Goal: Check status: Check status

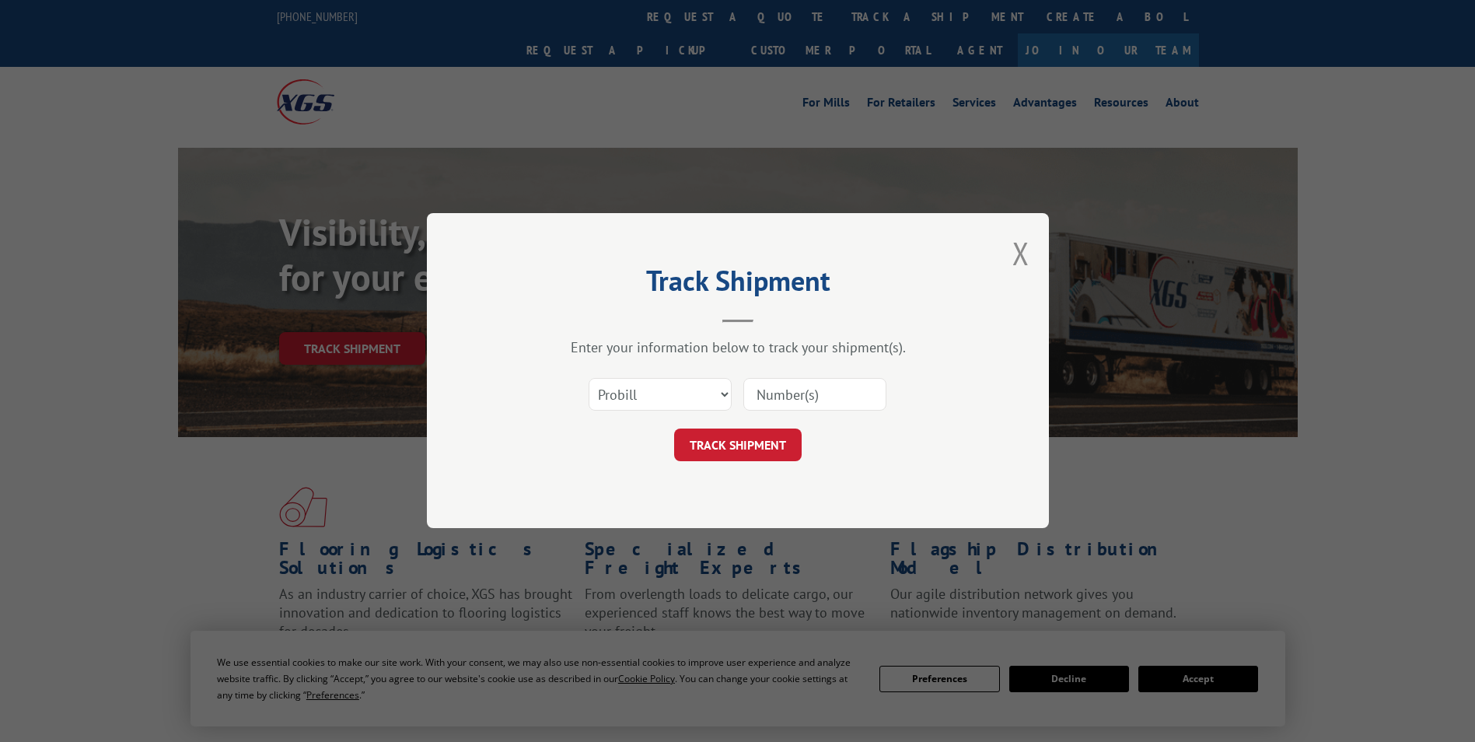
click at [622, 404] on select "Select category... Probill BOL PO" at bounding box center [660, 395] width 143 height 33
select select "bol"
click at [589, 379] on select "Select category... Probill BOL PO" at bounding box center [660, 395] width 143 height 33
click at [759, 400] on input at bounding box center [814, 395] width 143 height 33
type input "363786"
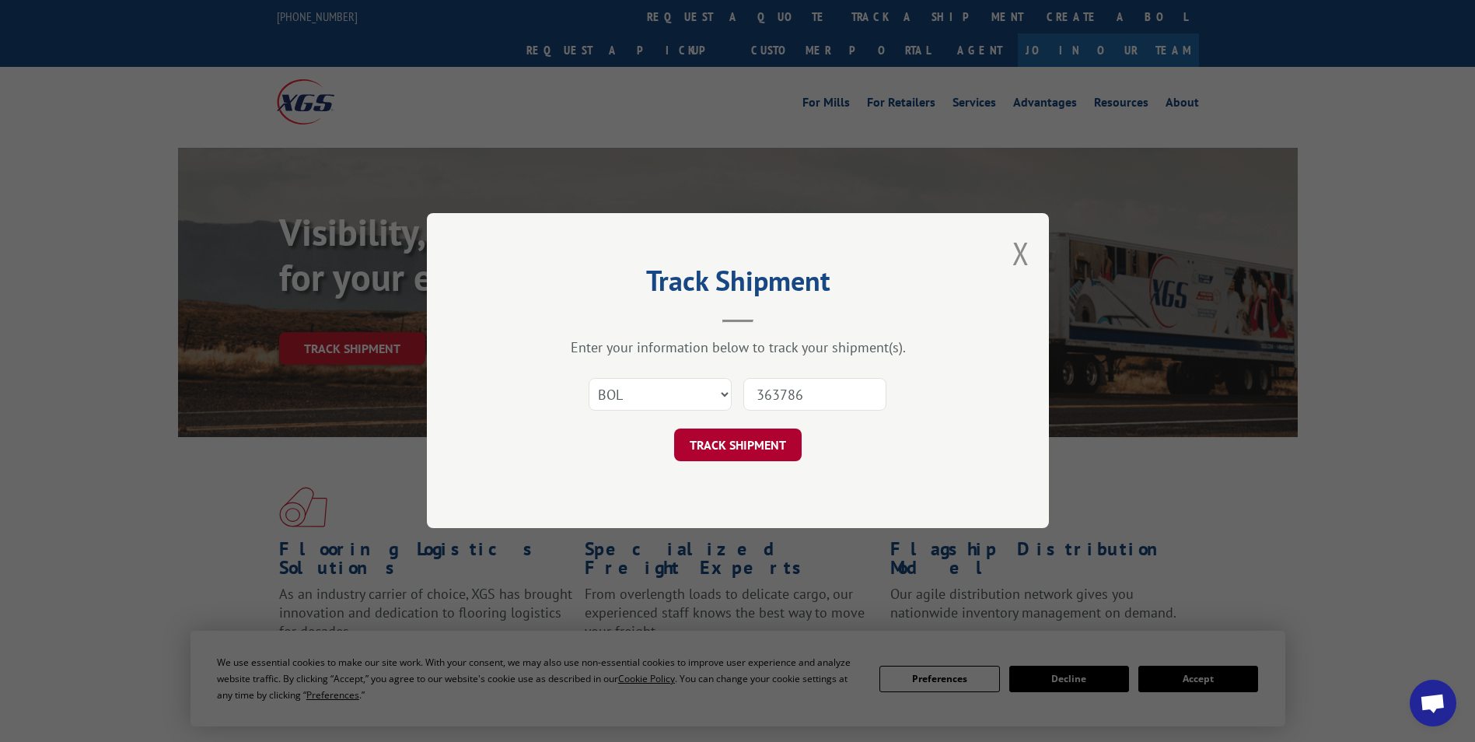
click at [759, 446] on button "TRACK SHIPMENT" at bounding box center [738, 445] width 128 height 33
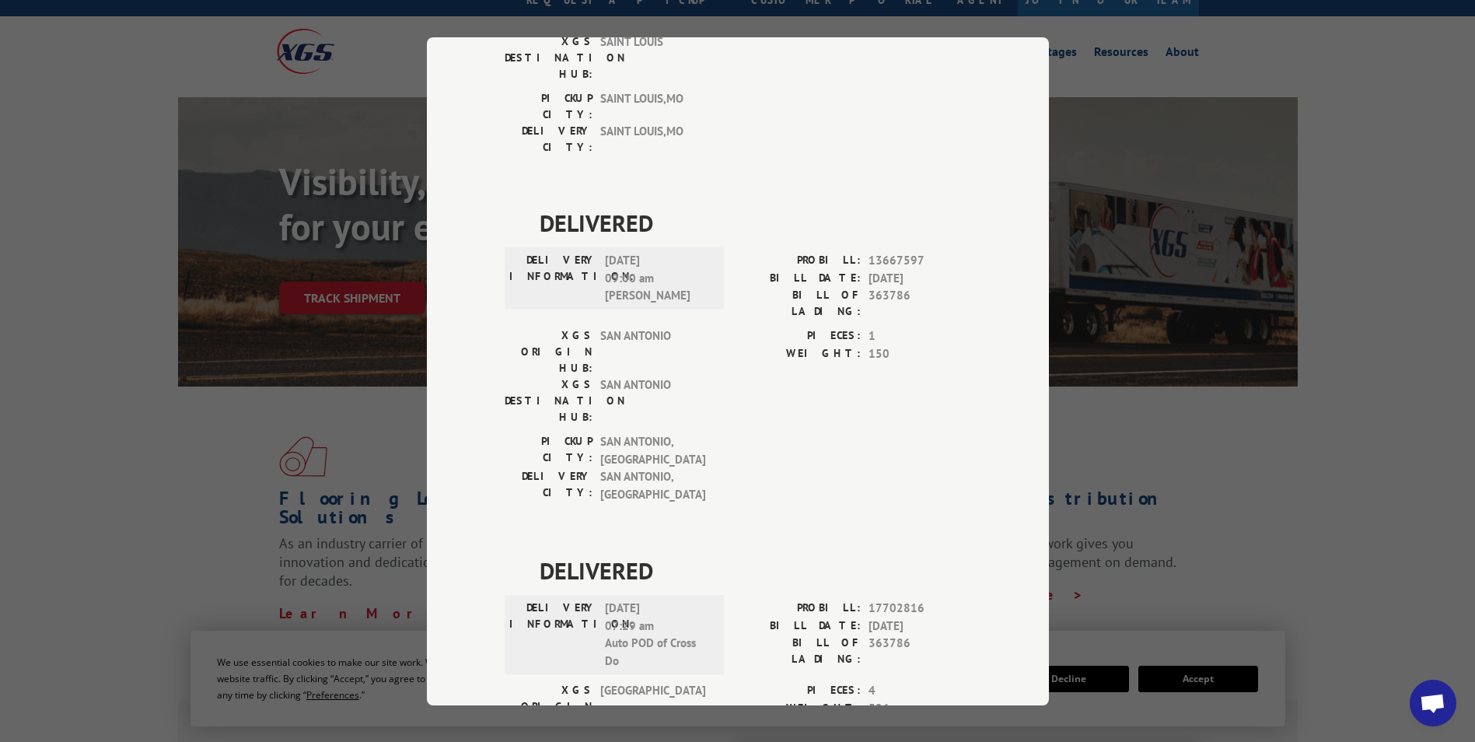
scroll to position [78, 0]
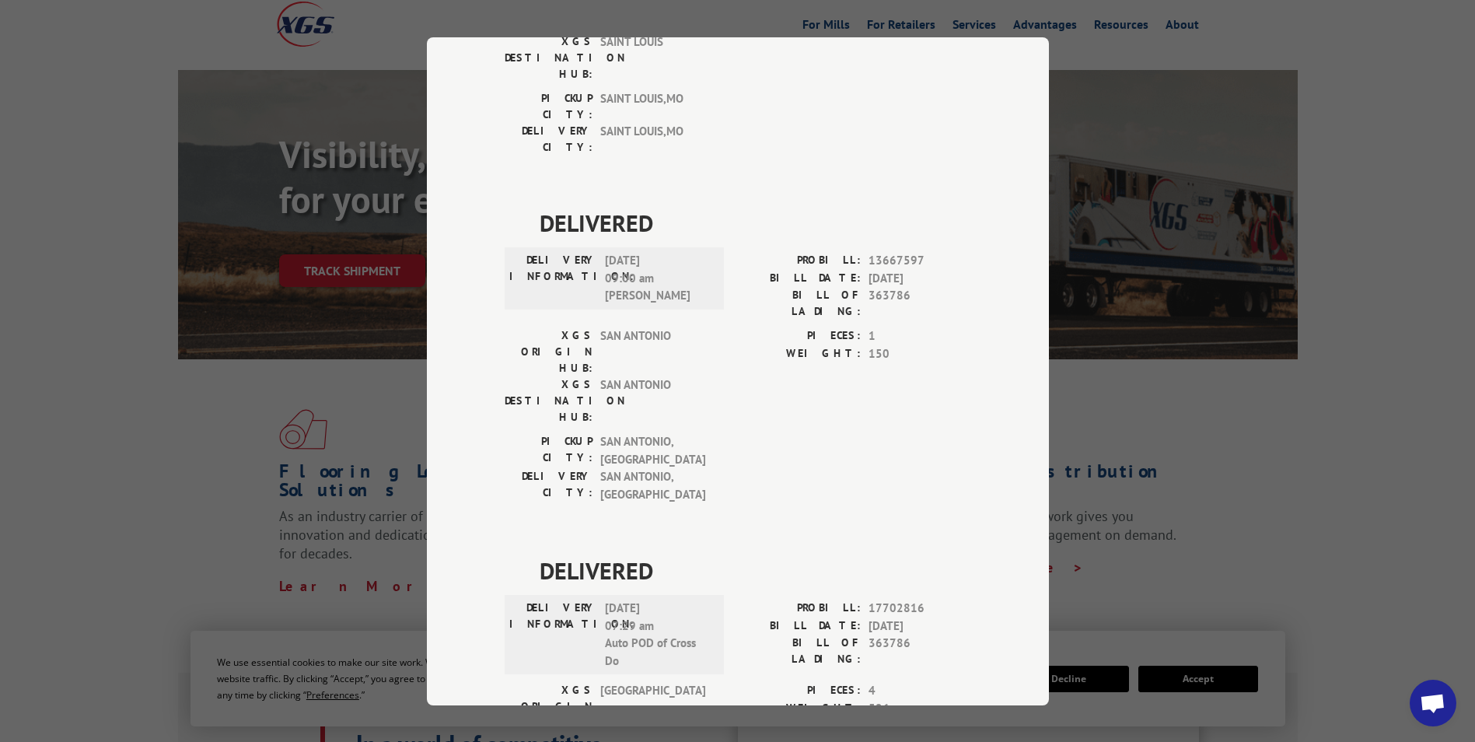
click at [918, 599] on span "17702816" at bounding box center [920, 608] width 103 height 18
drag, startPoint x: 914, startPoint y: 418, endPoint x: 861, endPoint y: 421, distance: 53.7
click at [861, 599] on div "PROBILL: 17702816" at bounding box center [854, 608] width 233 height 18
drag, startPoint x: 861, startPoint y: 421, endPoint x: 869, endPoint y: 421, distance: 8.6
copy span "17702816"
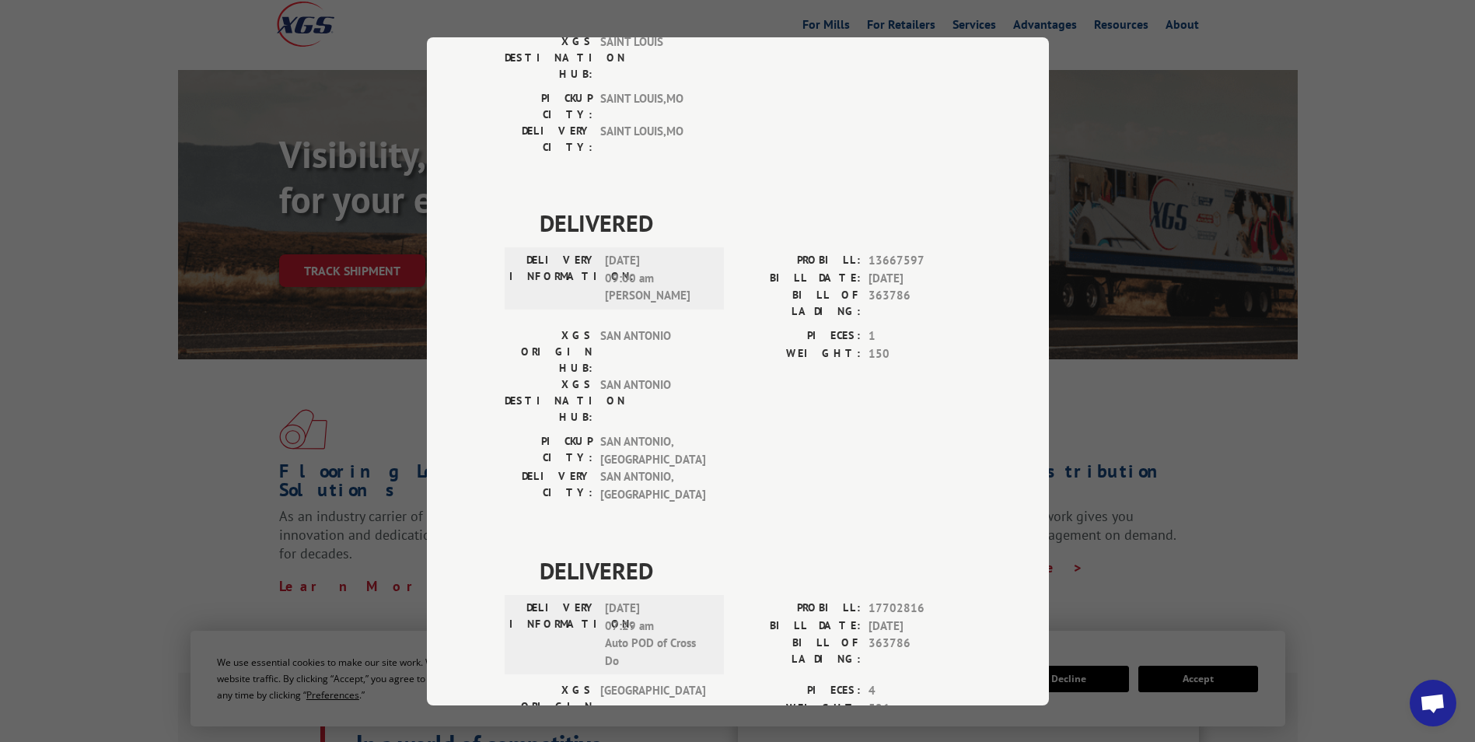
click at [897, 617] on span "[DATE]" at bounding box center [920, 626] width 103 height 18
click at [902, 634] on span "363786" at bounding box center [920, 650] width 103 height 33
drag, startPoint x: 904, startPoint y: 455, endPoint x: 878, endPoint y: 455, distance: 25.7
click at [878, 634] on span "363786" at bounding box center [920, 650] width 103 height 33
click at [873, 634] on span "363786" at bounding box center [920, 650] width 103 height 33
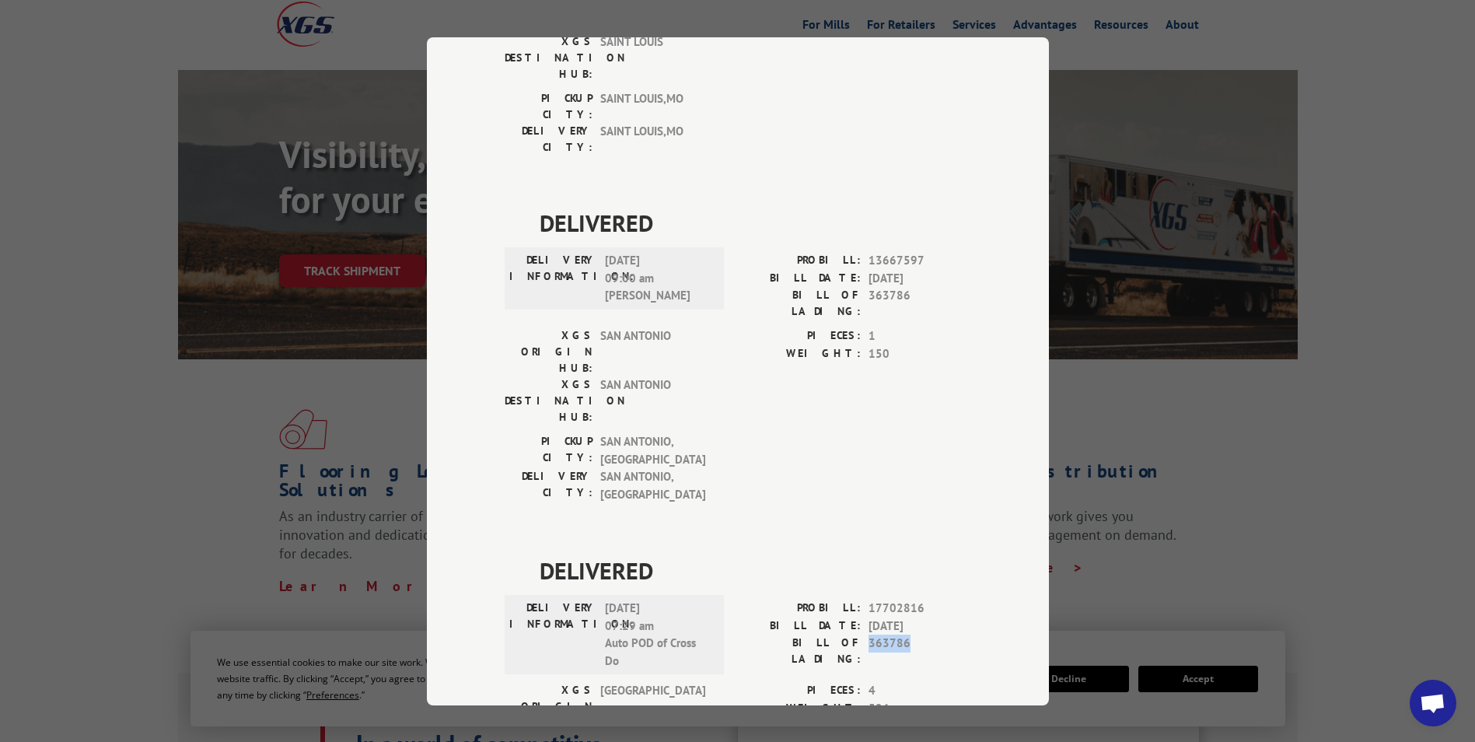
drag, startPoint x: 861, startPoint y: 456, endPoint x: 928, endPoint y: 456, distance: 66.9
click at [928, 634] on div "BILL OF LADING: 363786" at bounding box center [854, 650] width 233 height 33
drag, startPoint x: 928, startPoint y: 456, endPoint x: 872, endPoint y: 453, distance: 56.0
copy span "363786"
